Goal: Browse casually: Explore the website without a specific task or goal

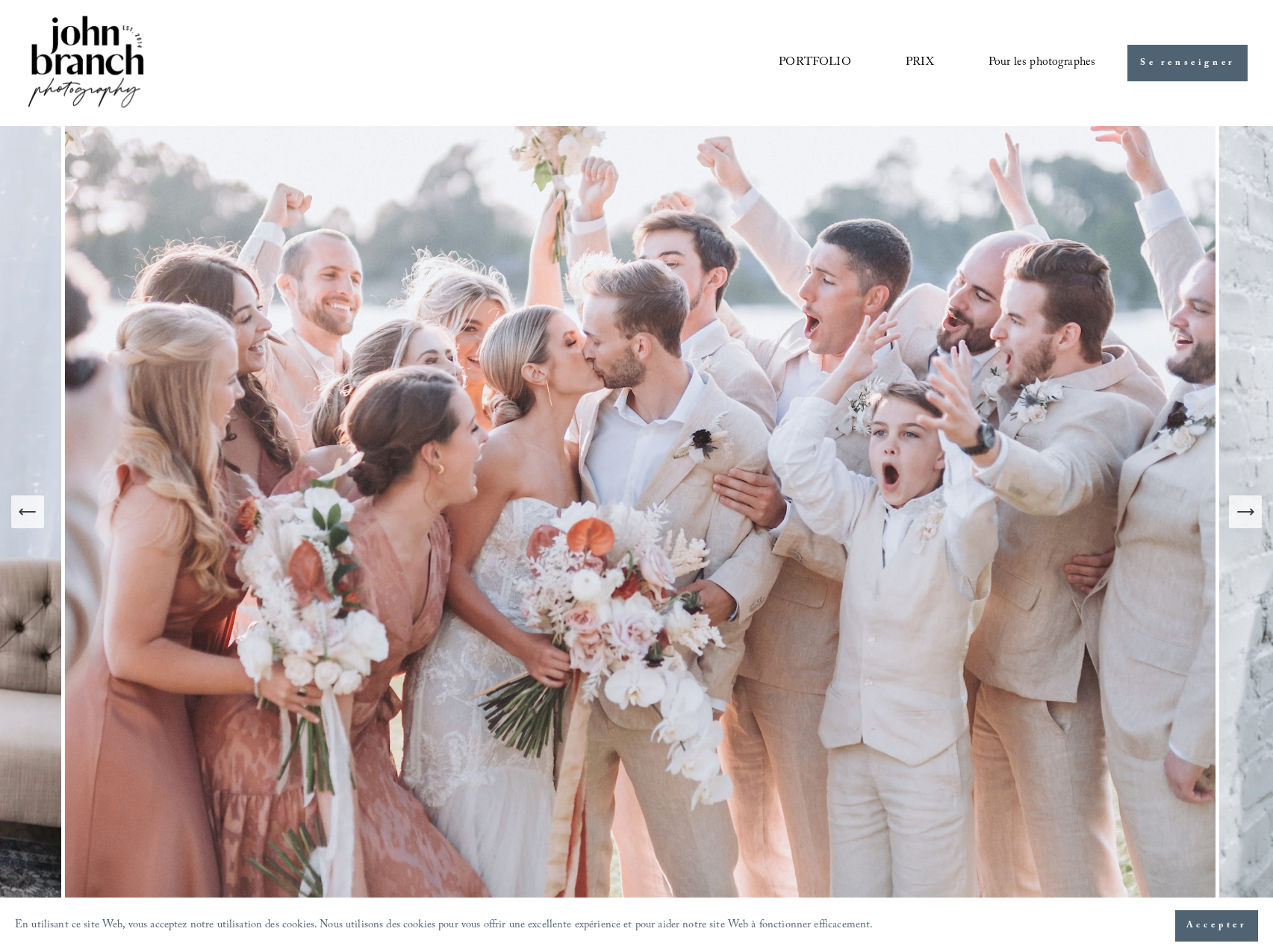
click at [1241, 519] on icon "Diapositive suivante" at bounding box center [1245, 512] width 21 height 21
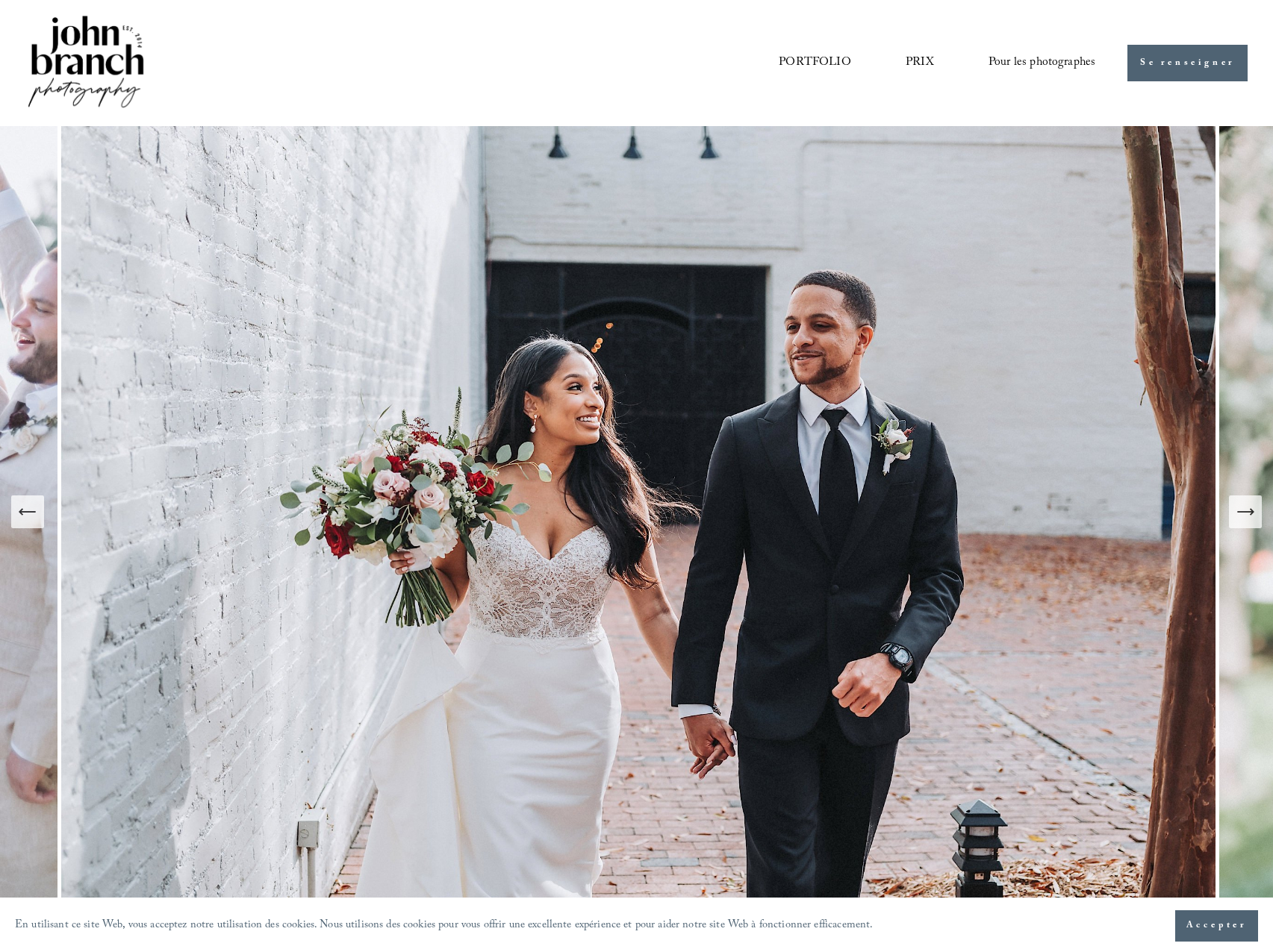
click at [23, 508] on icon "Diapositive précédente" at bounding box center [28, 512] width 21 height 21
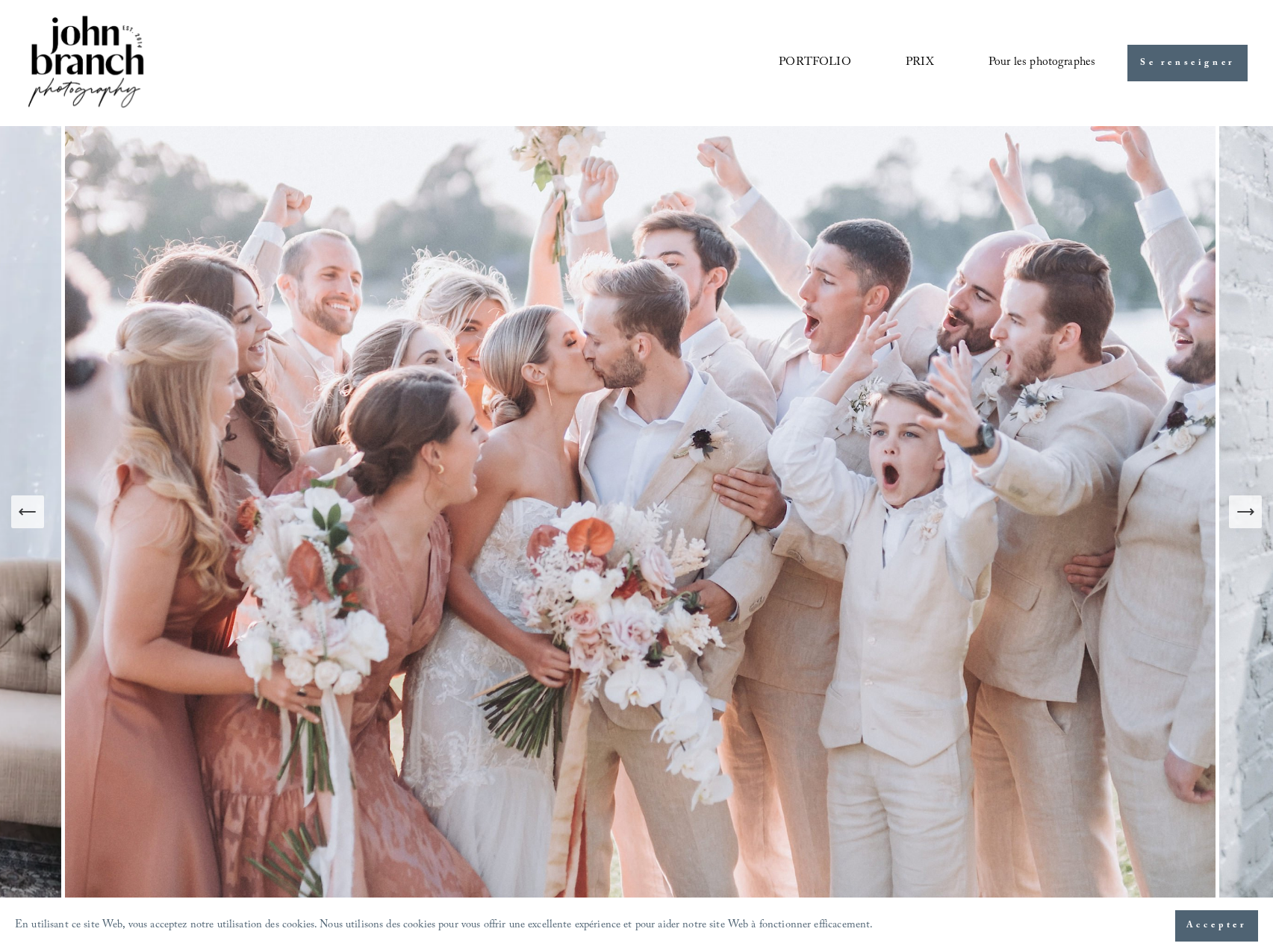
click at [23, 508] on icon "Diapositive précédente" at bounding box center [28, 512] width 21 height 21
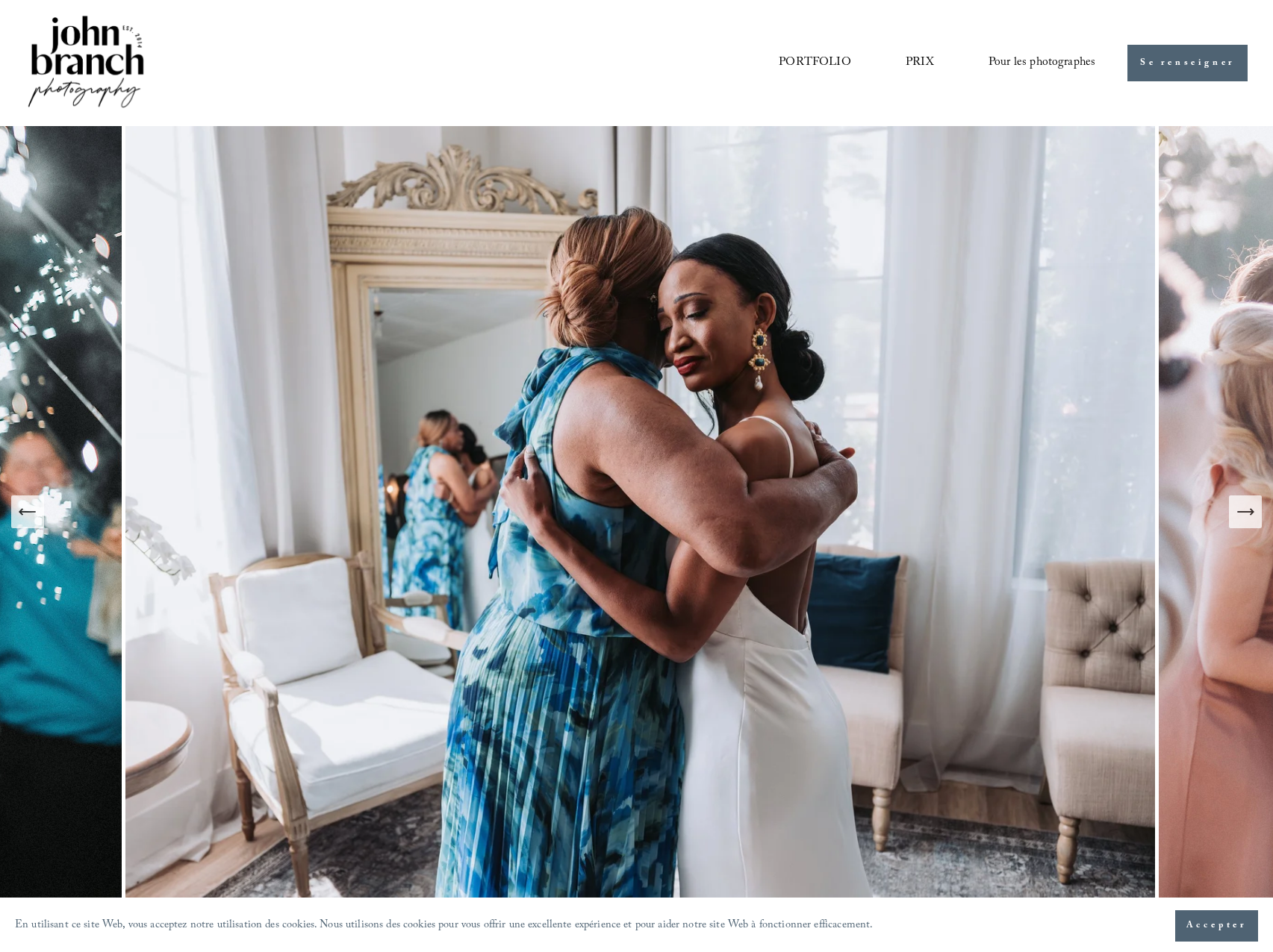
scroll to position [-1, 0]
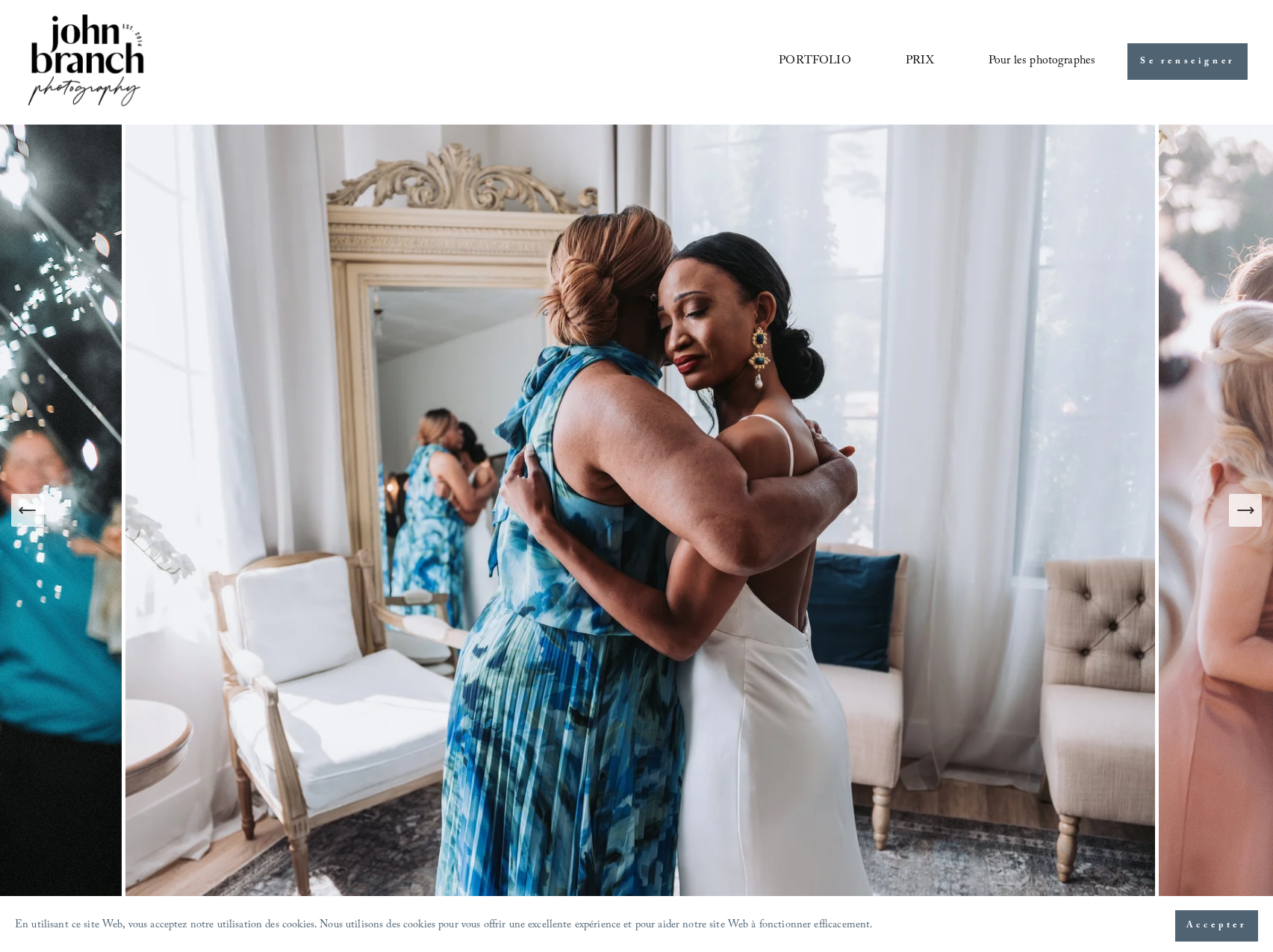
click at [23, 508] on icon "Diapositive précédente" at bounding box center [28, 510] width 21 height 21
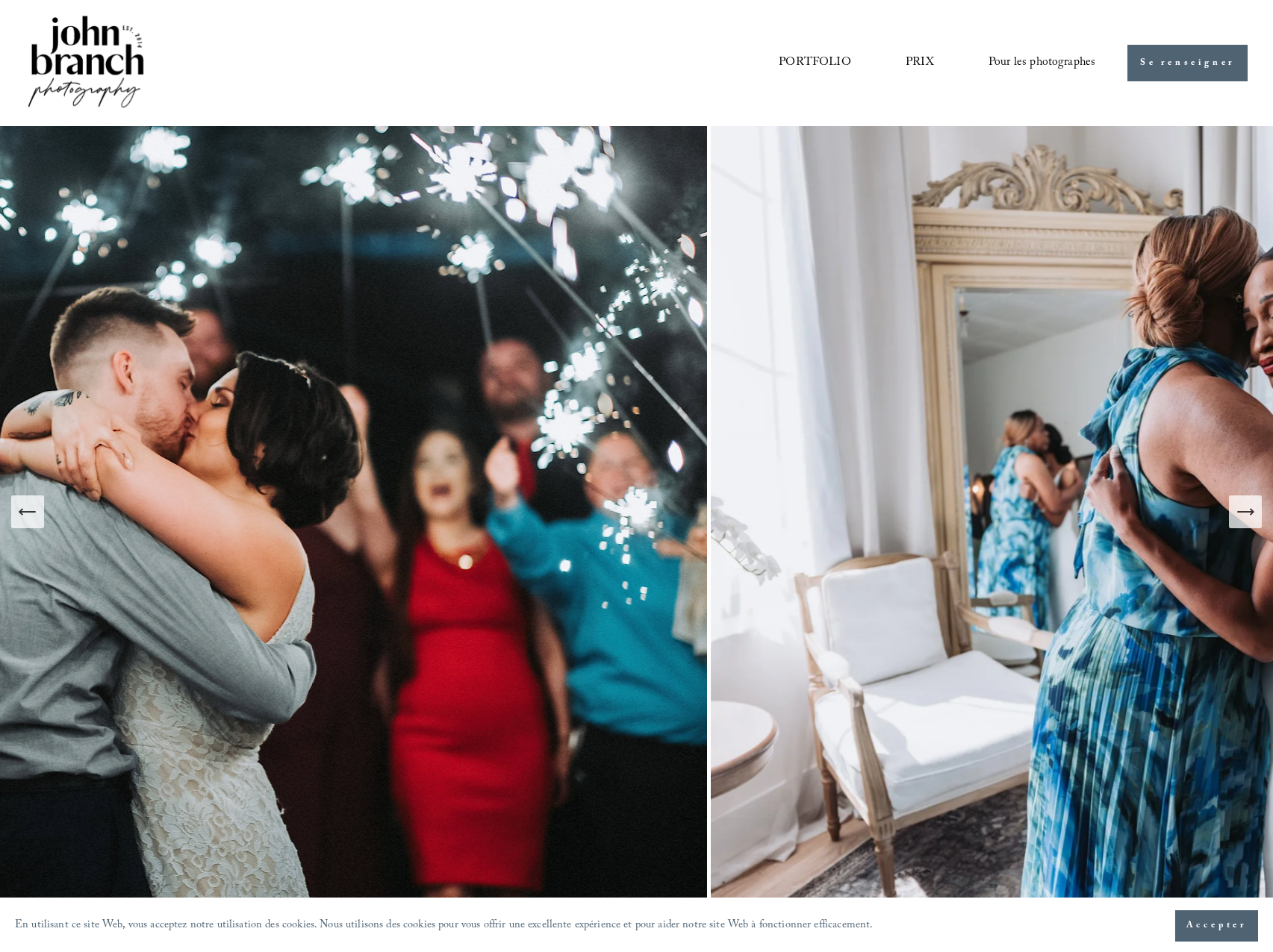
scroll to position [0, 0]
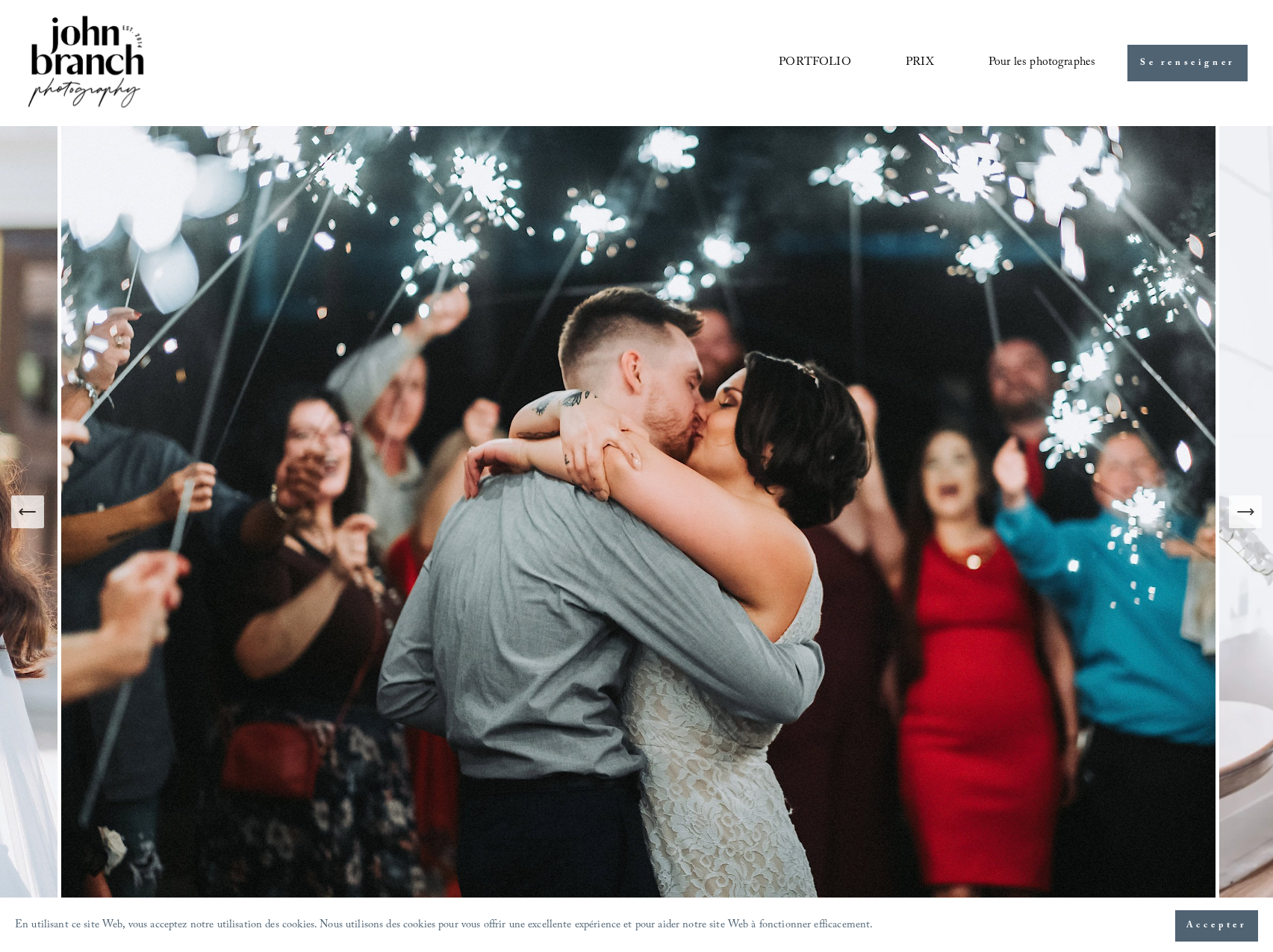
click at [23, 508] on icon "Diapositive précédente" at bounding box center [28, 512] width 21 height 21
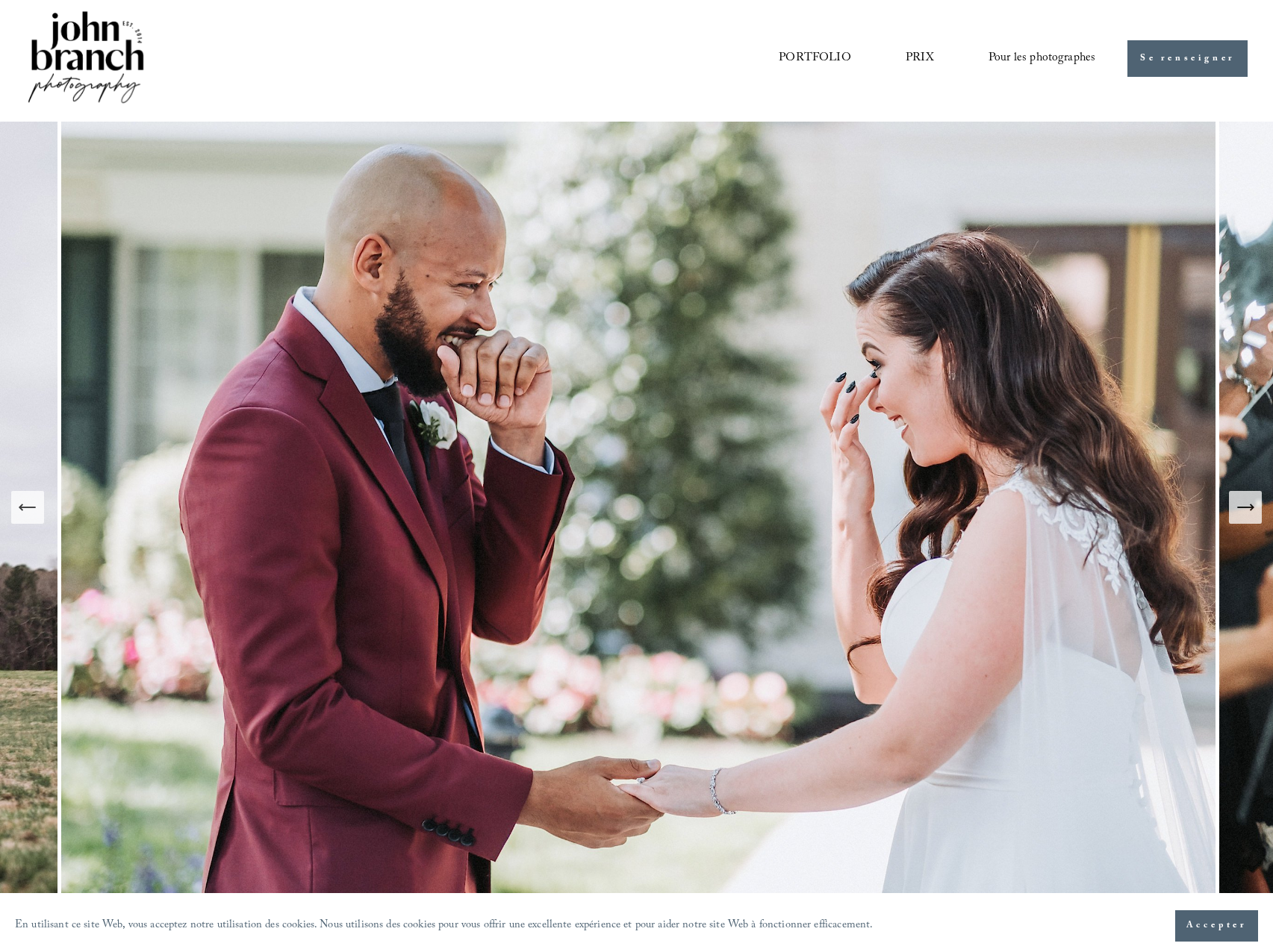
click at [23, 508] on icon "Diapositive précédente" at bounding box center [28, 508] width 16 height 0
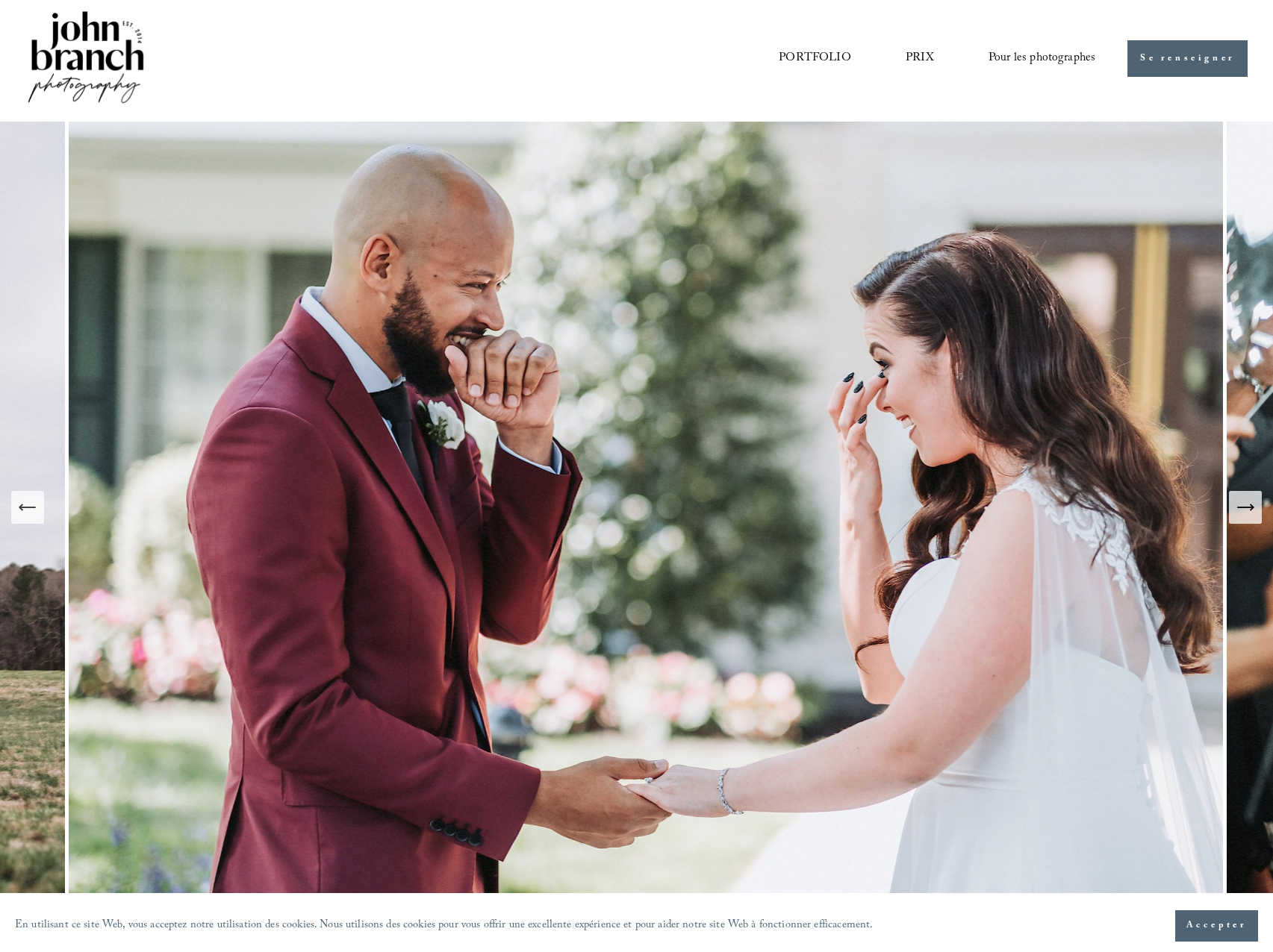
scroll to position [2, 0]
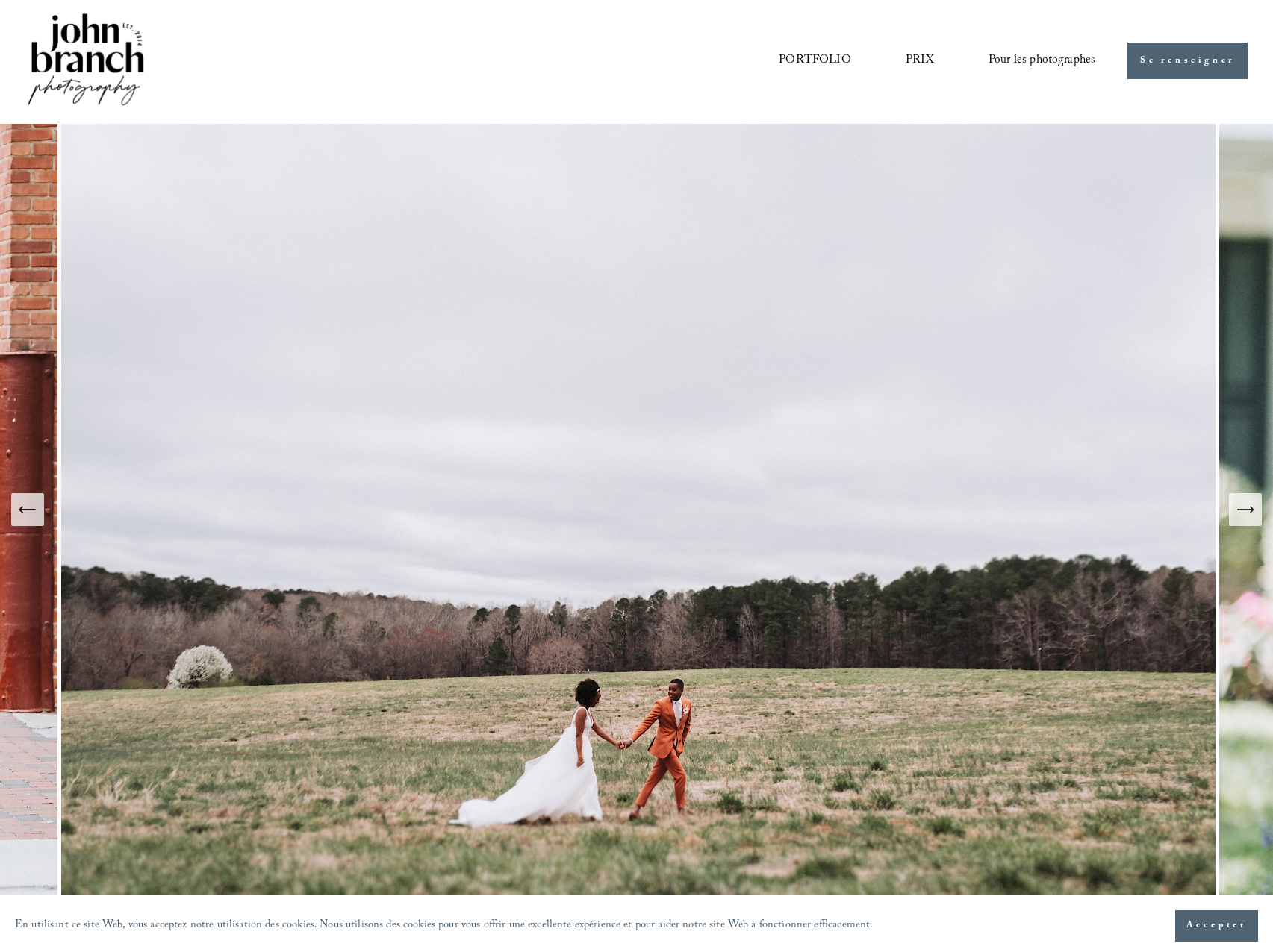
click at [23, 508] on icon "Diapositive précédente" at bounding box center [28, 510] width 21 height 21
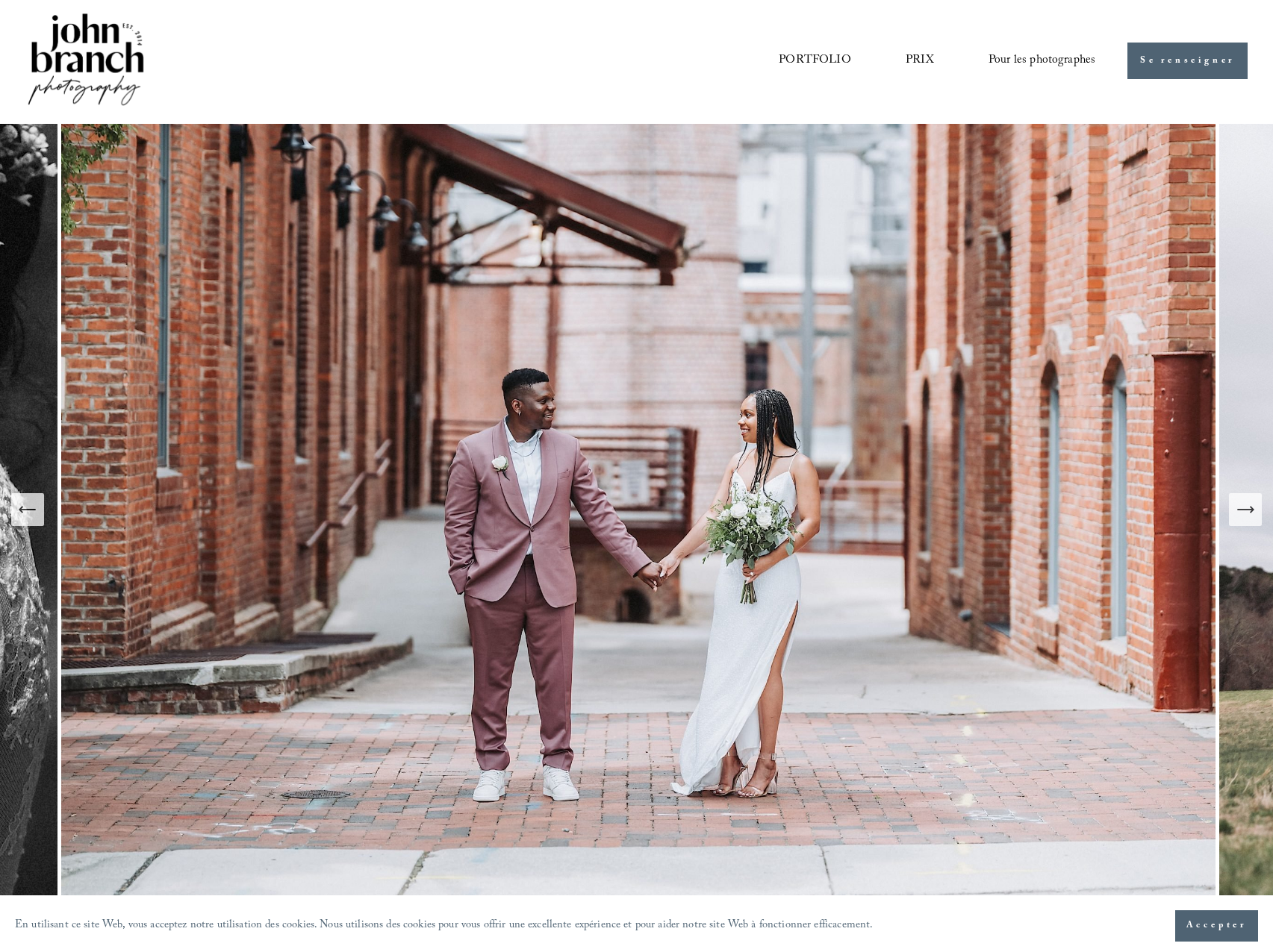
click at [23, 508] on icon "Diapositive précédente" at bounding box center [28, 510] width 21 height 21
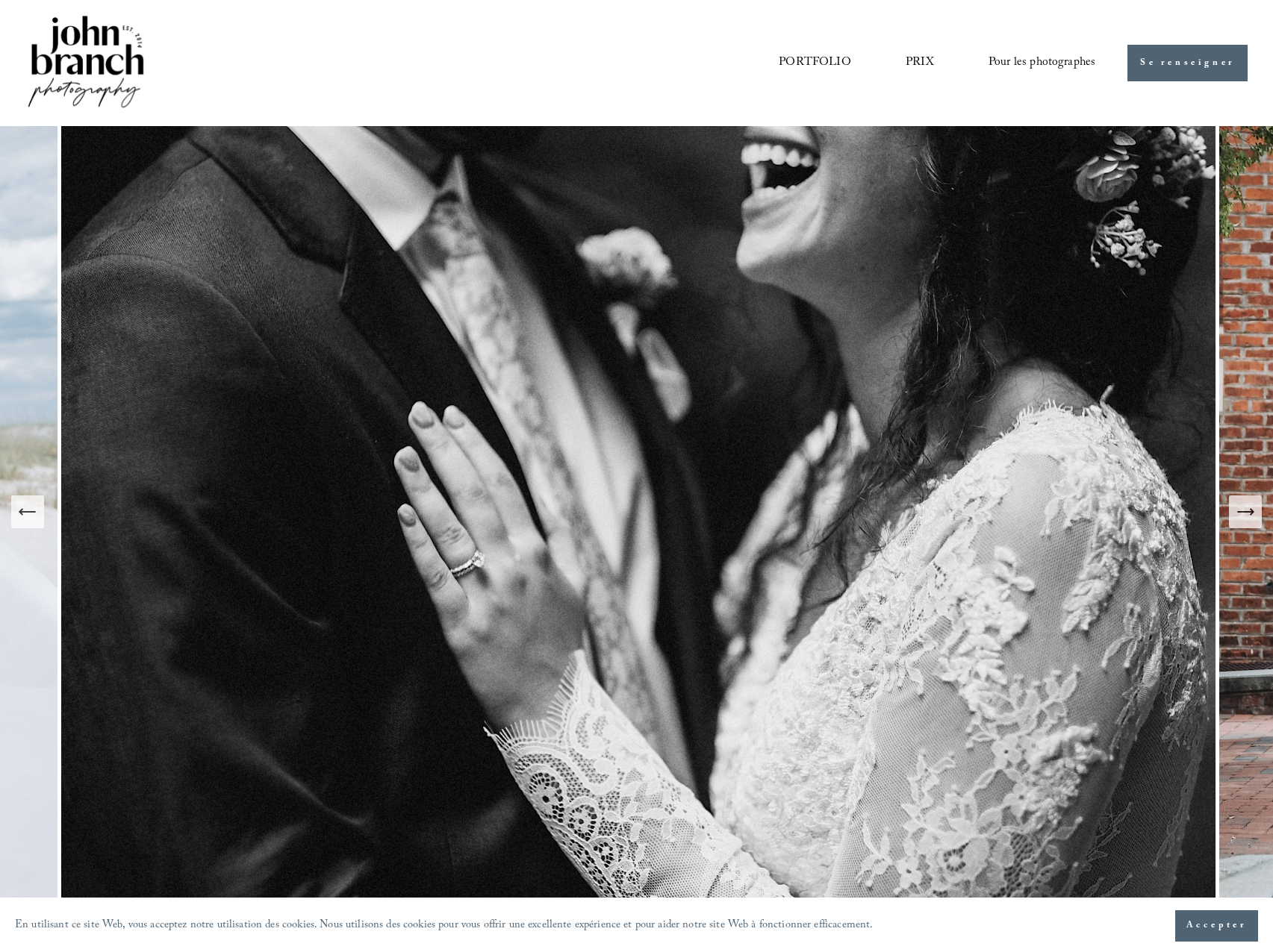
scroll to position [0, 0]
click at [125, 51] on img at bounding box center [85, 63] width 121 height 101
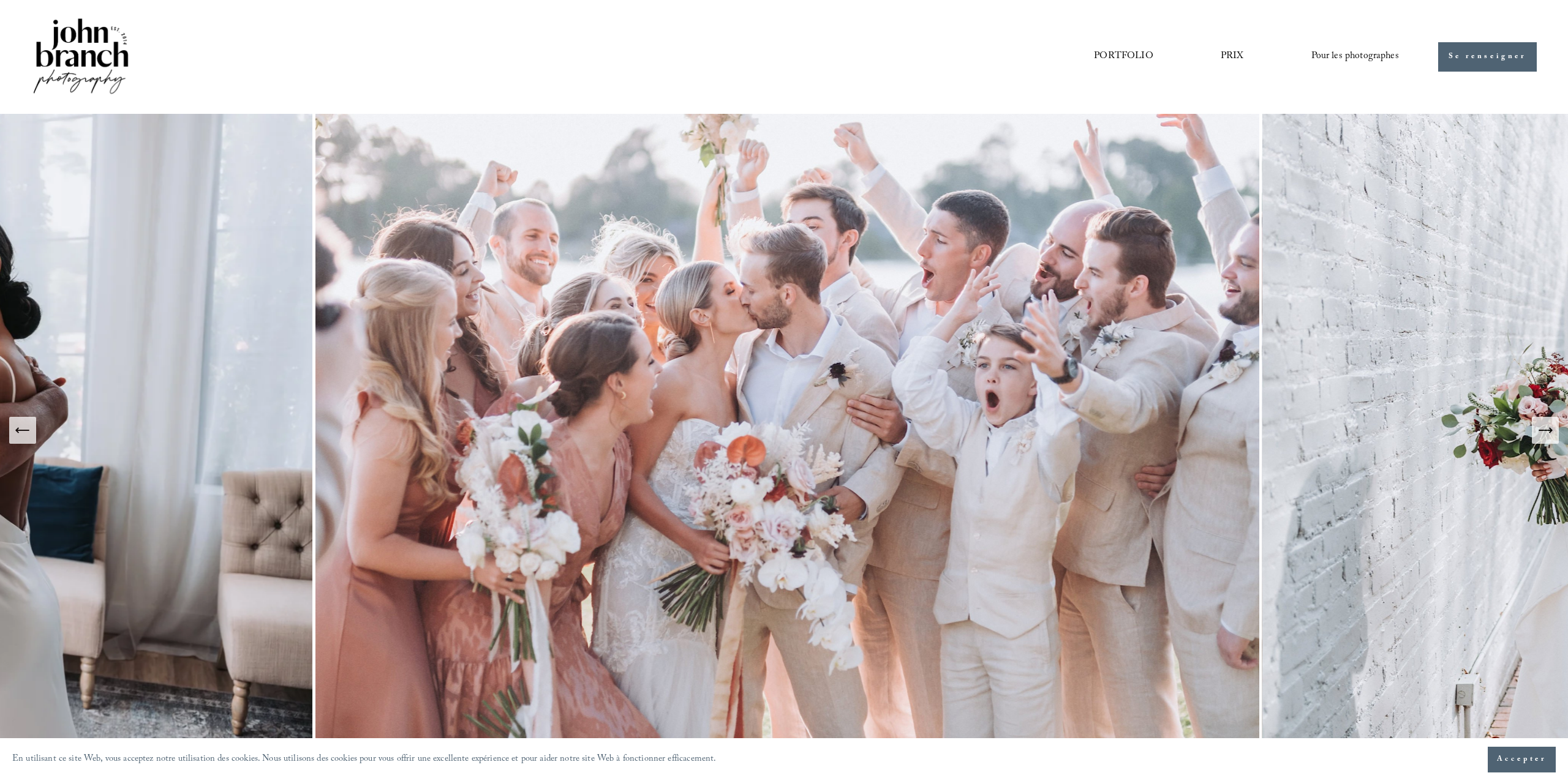
click at [1044, 423] on icon "Diapositive suivante" at bounding box center [1545, 430] width 17 height 17
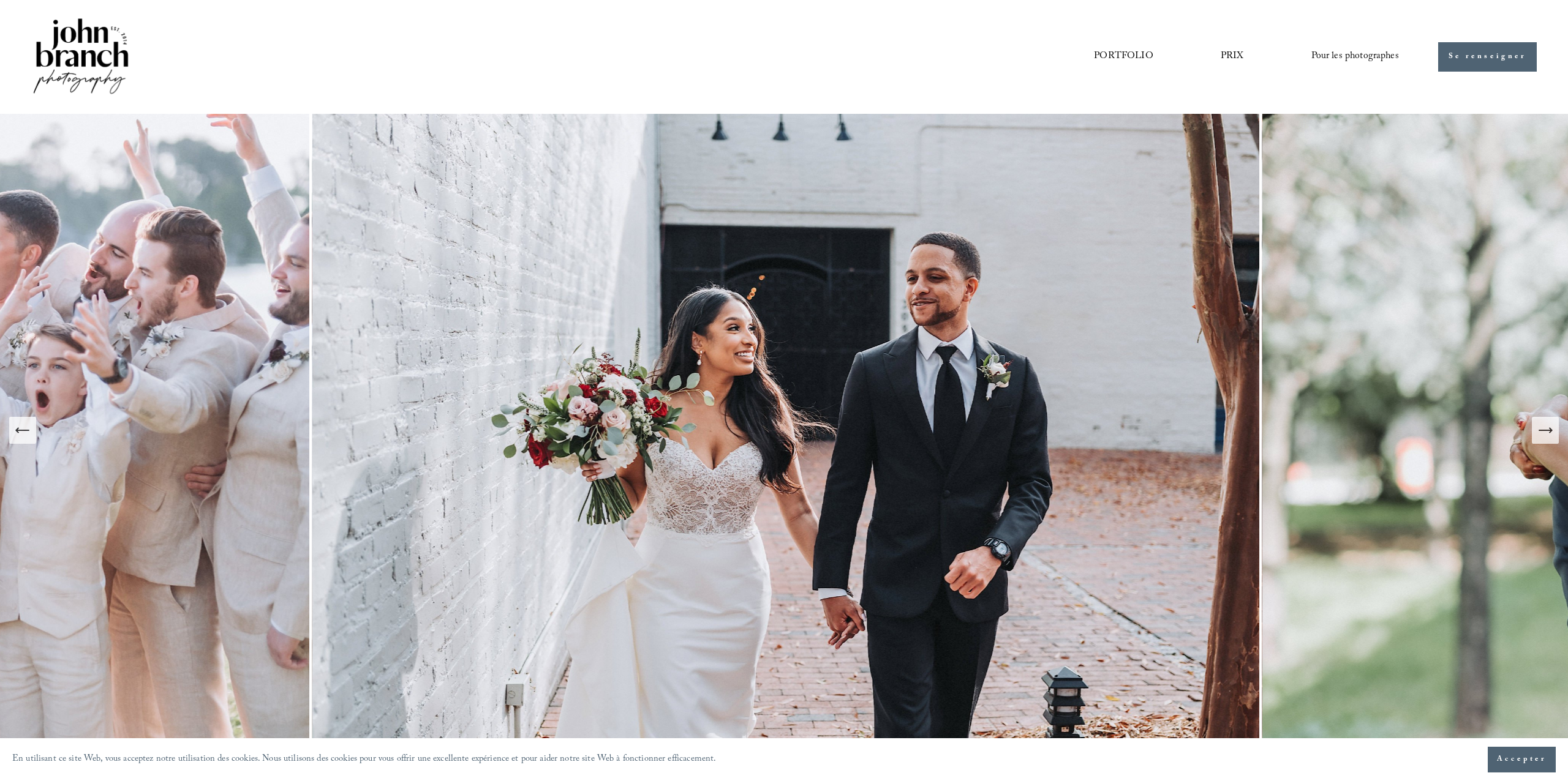
click at [1044, 423] on icon "Diapositive suivante" at bounding box center [1545, 430] width 17 height 17
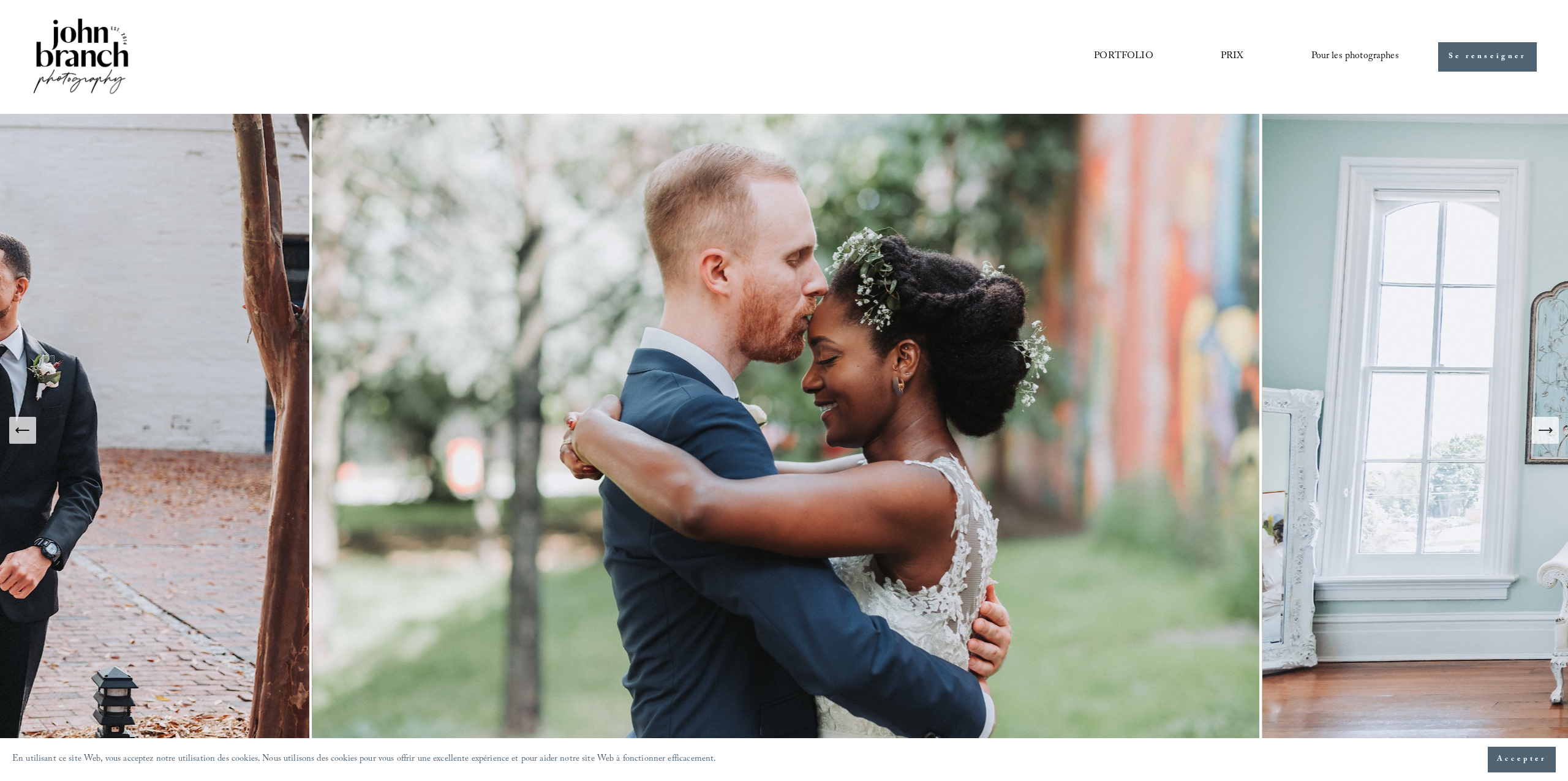
click at [1044, 423] on icon "Diapositive suivante" at bounding box center [1545, 430] width 17 height 17
